Goal: Task Accomplishment & Management: Manage account settings

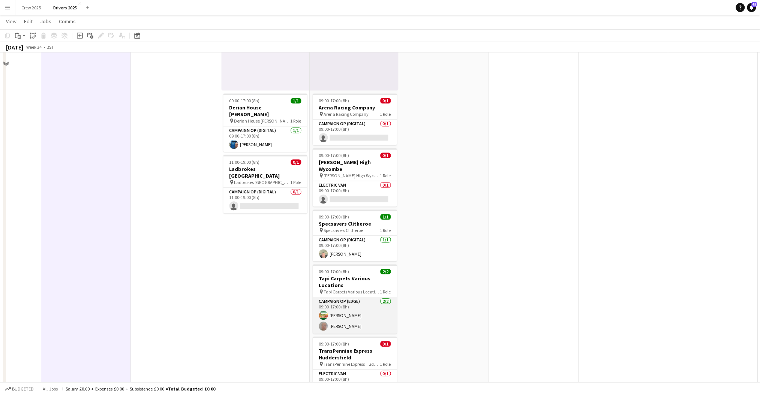
scroll to position [1649, 0]
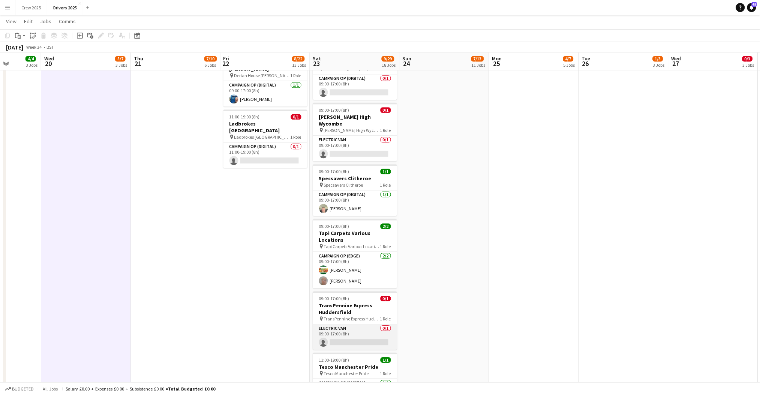
click at [364, 324] on app-card-role "Electric Van 0/1 09:00-17:00 (8h) single-neutral-actions" at bounding box center [355, 336] width 84 height 25
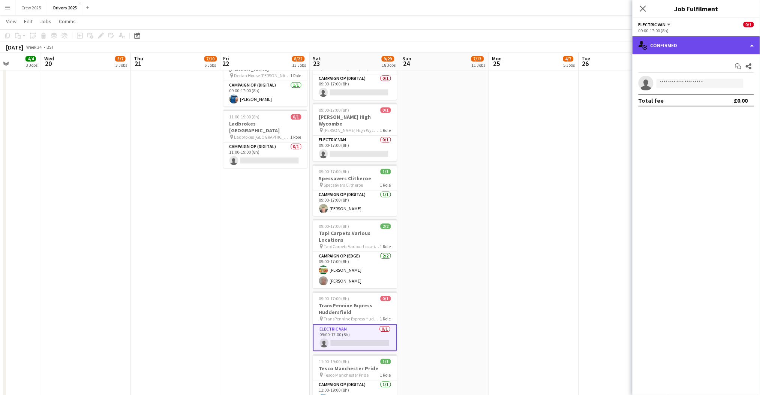
click at [680, 40] on div "single-neutral-actions-check-2 Confirmed" at bounding box center [695, 45] width 127 height 18
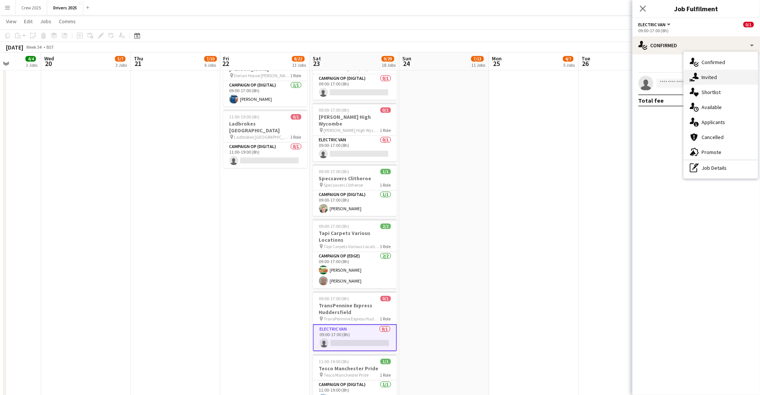
click at [699, 75] on div "single-neutral-actions-share-1 Invited" at bounding box center [721, 77] width 74 height 15
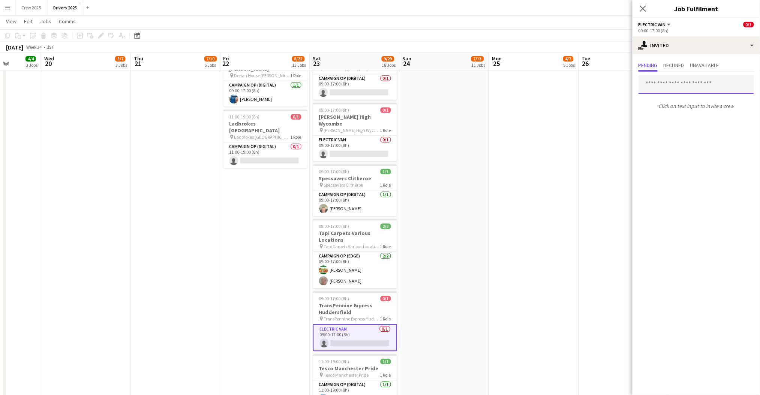
click at [671, 87] on input "text" at bounding box center [695, 84] width 115 height 19
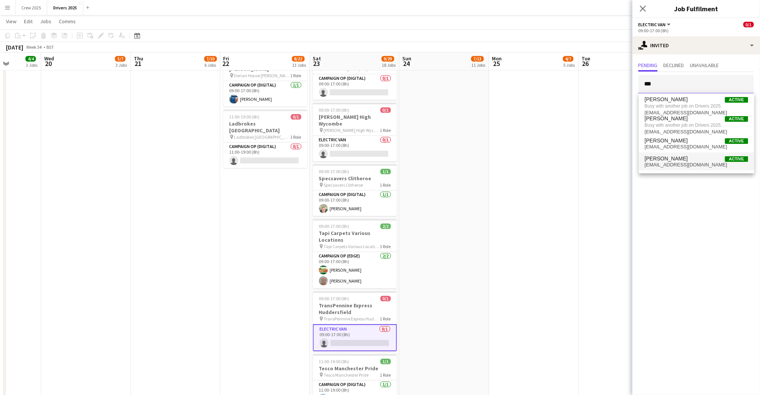
type input "***"
click at [684, 165] on span "[EMAIL_ADDRESS][DOMAIN_NAME]" at bounding box center [696, 165] width 103 height 6
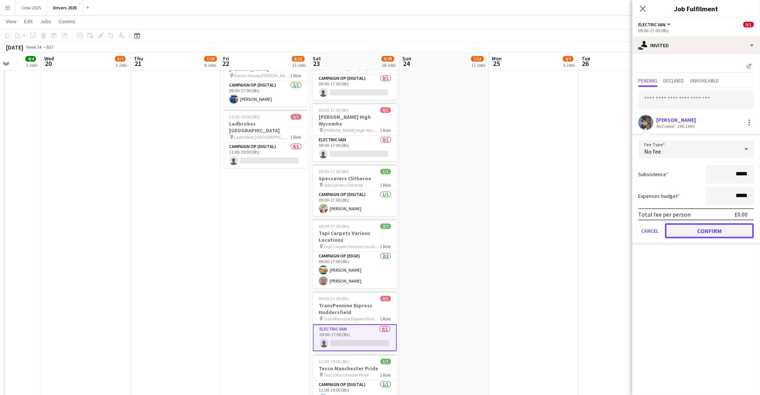
click at [708, 227] on button "Confirm" at bounding box center [709, 230] width 89 height 15
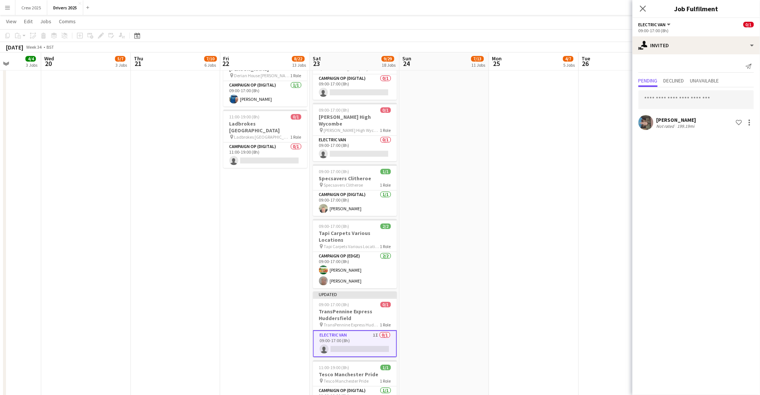
drag, startPoint x: 487, startPoint y: 268, endPoint x: 413, endPoint y: 279, distance: 74.3
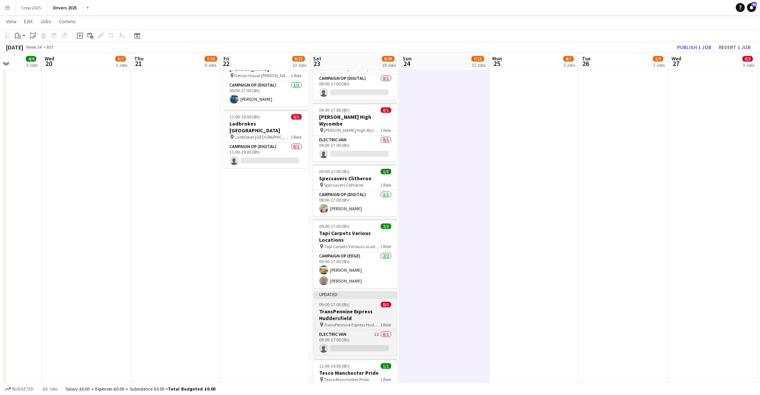
click at [346, 302] on span "09:00-17:00 (8h)" at bounding box center [334, 305] width 30 height 6
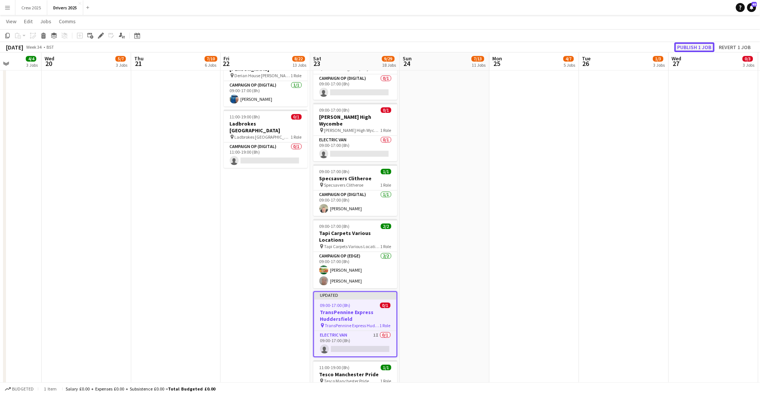
click at [692, 45] on button "Publish 1 job" at bounding box center [694, 47] width 40 height 10
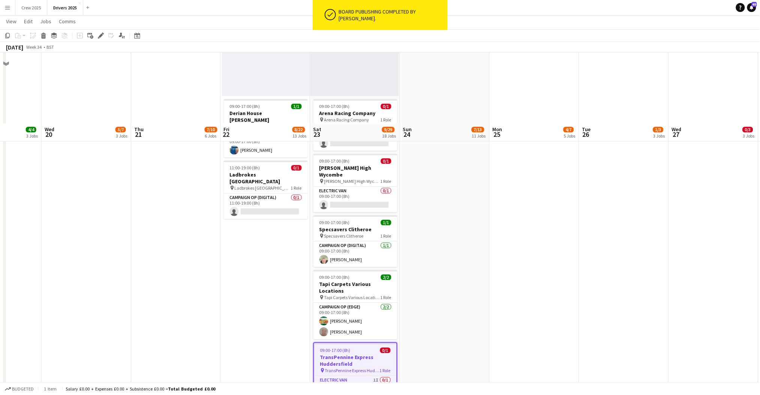
scroll to position [1596, 0]
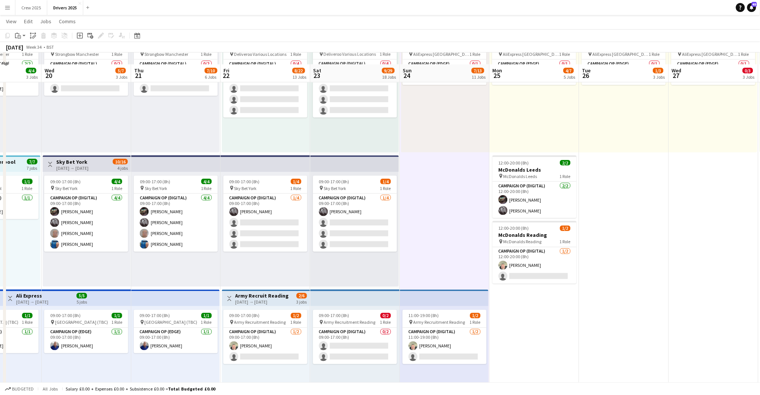
scroll to position [247, 0]
